Goal: Navigation & Orientation: Find specific page/section

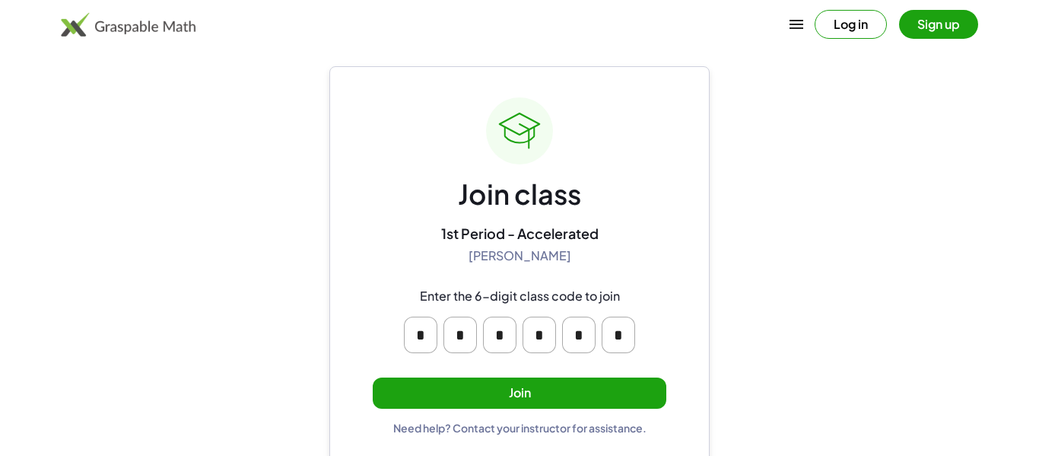
scroll to position [29, 0]
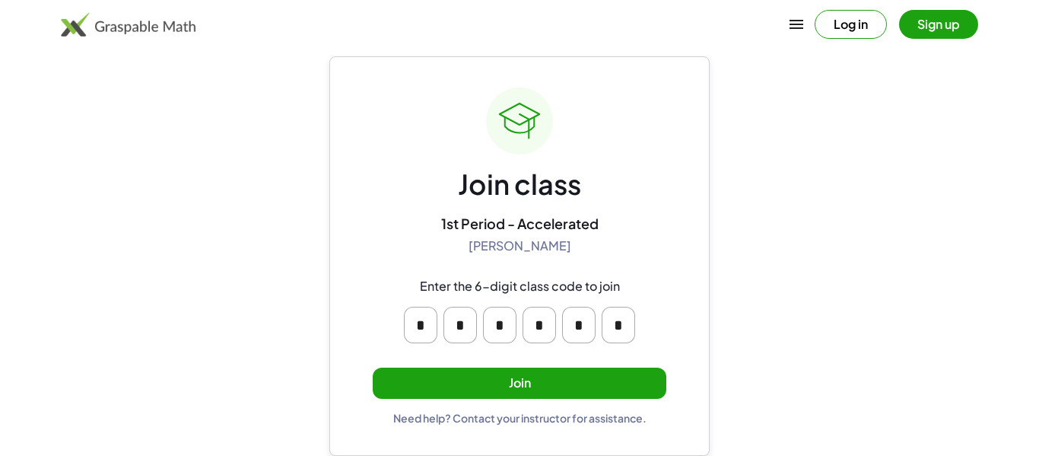
click at [639, 389] on button "Join" at bounding box center [520, 382] width 294 height 31
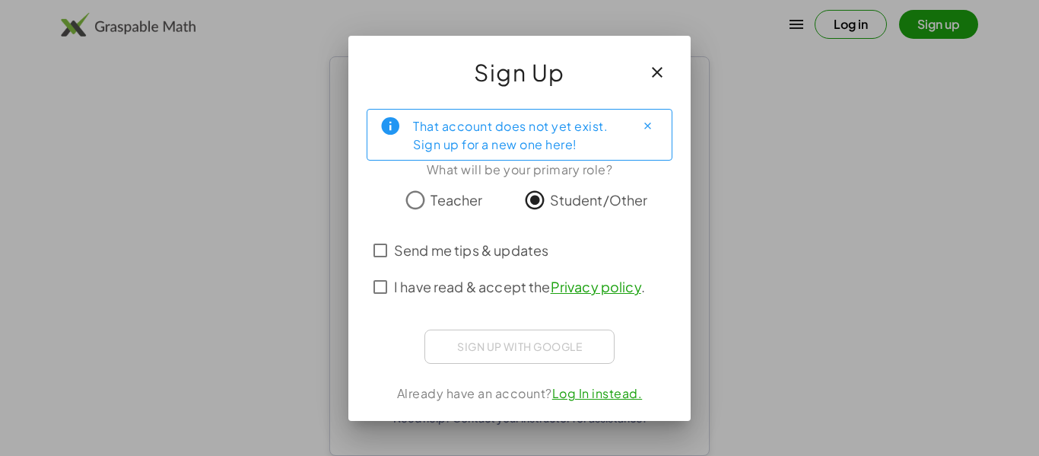
click at [515, 247] on span "Send me tips & updates" at bounding box center [471, 250] width 154 height 21
click at [513, 246] on span "Send me tips & updates" at bounding box center [471, 250] width 154 height 21
click at [438, 291] on span "I have read & accept the Privacy policy ." at bounding box center [519, 286] width 251 height 21
click at [419, 253] on span "Send me tips & updates" at bounding box center [471, 250] width 154 height 21
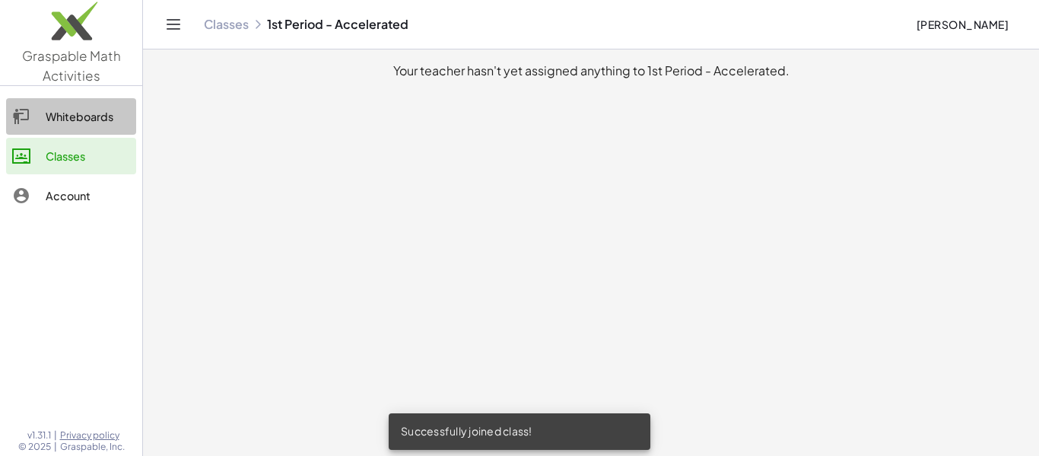
click at [106, 130] on link "Whiteboards" at bounding box center [71, 116] width 130 height 37
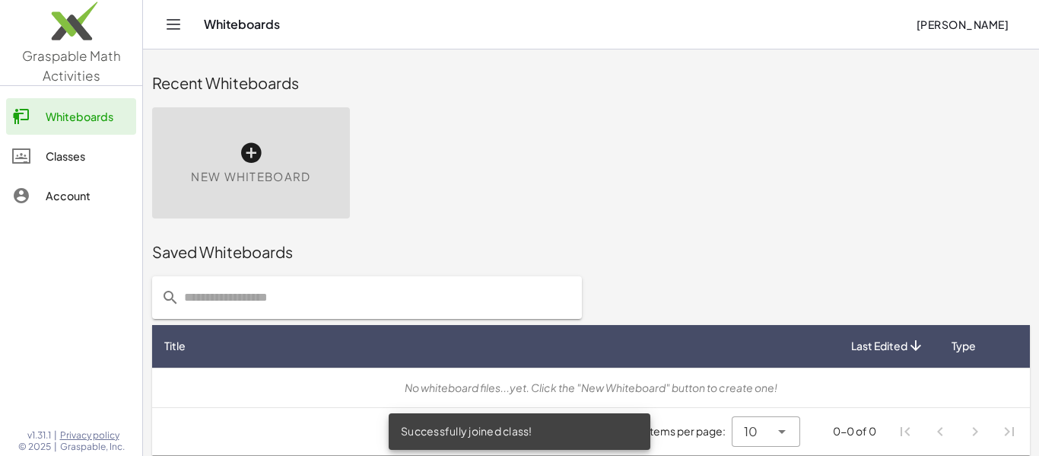
click at [90, 154] on div "Classes" at bounding box center [88, 156] width 84 height 18
